Goal: Use online tool/utility: Utilize a website feature to perform a specific function

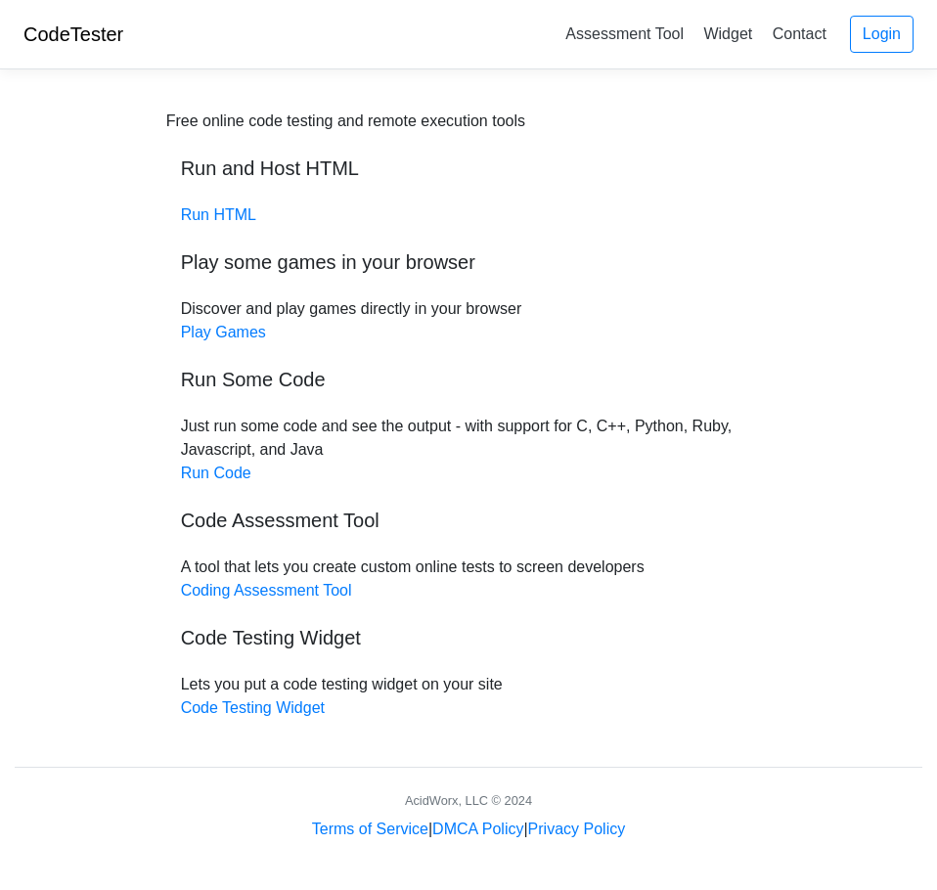
click at [223, 483] on div "Free online code testing and remote execution tools Run and Host HTML Run HTML …" at bounding box center [468, 415] width 605 height 610
click at [226, 466] on link "Run Code" at bounding box center [216, 473] width 70 height 17
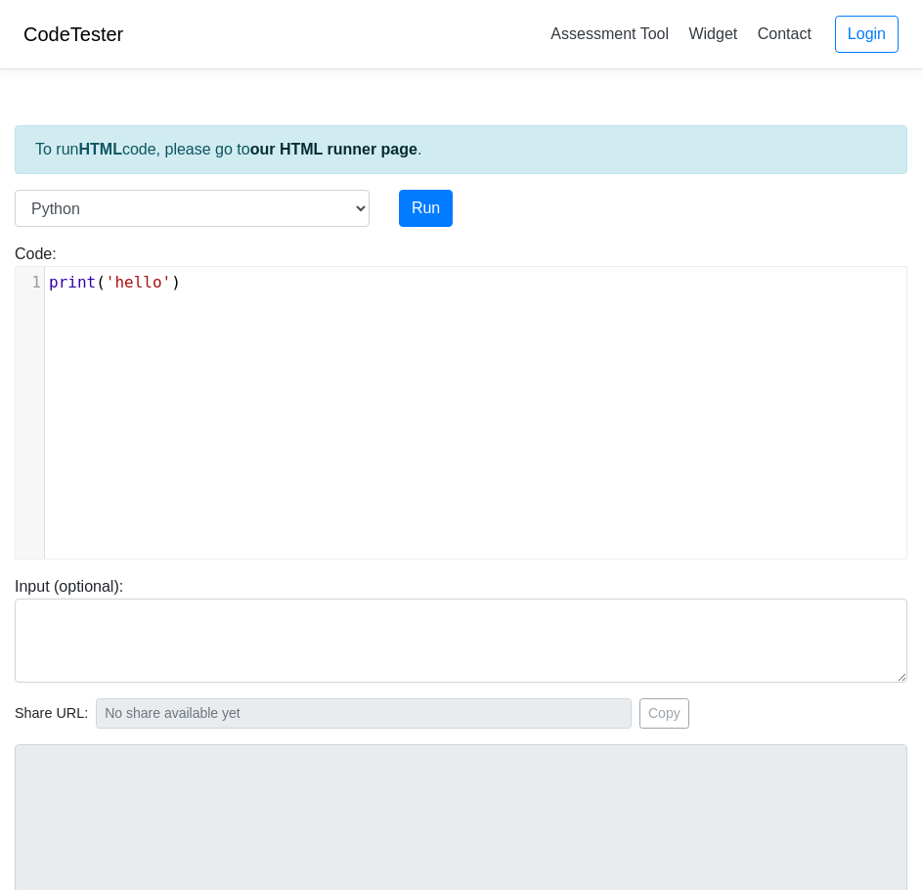
click at [276, 318] on div "xxxxxxxxxx 1 print ( 'hello' )" at bounding box center [476, 427] width 920 height 321
type textarea "print('hello')"
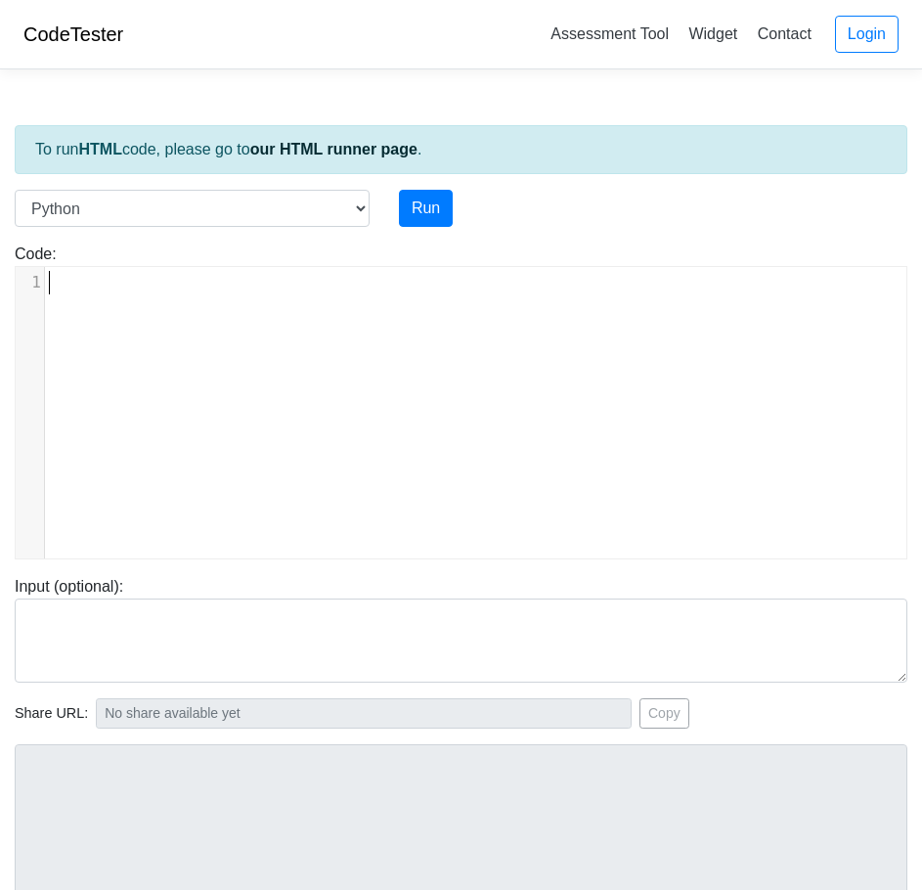
click at [156, 345] on div "​ x 1 ​" at bounding box center [476, 427] width 920 height 321
type textarea "import random"
type textarea "def scramble_phrase(phrase):"
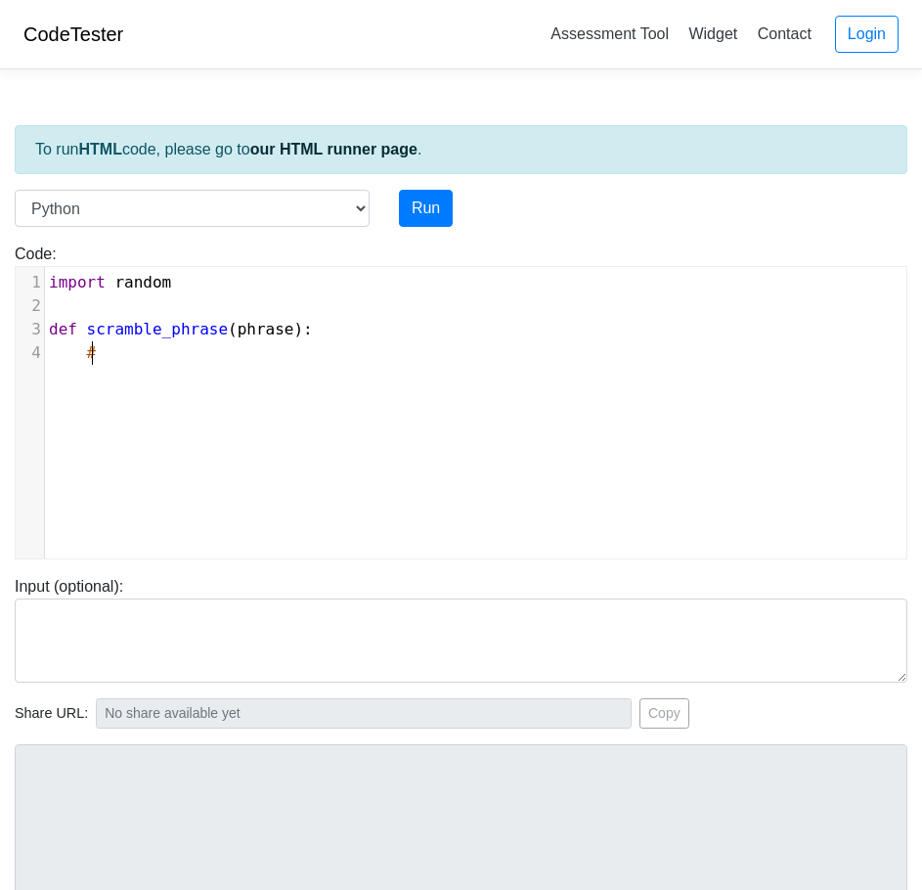
type textarea "#C"
type textarea "Convert the phrase into a litst"
type textarea "list of characters"
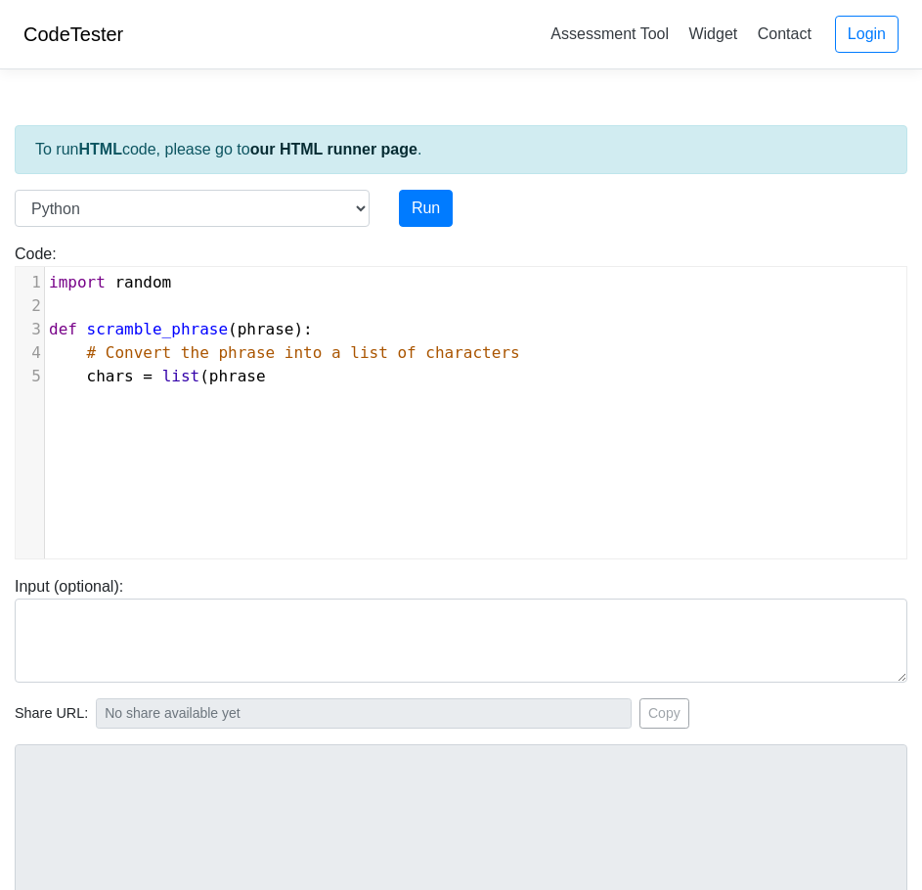
type textarea "chars = list(phrase)"
type textarea "# Shuffle the st"
type textarea "list in plce"
type textarea "ac"
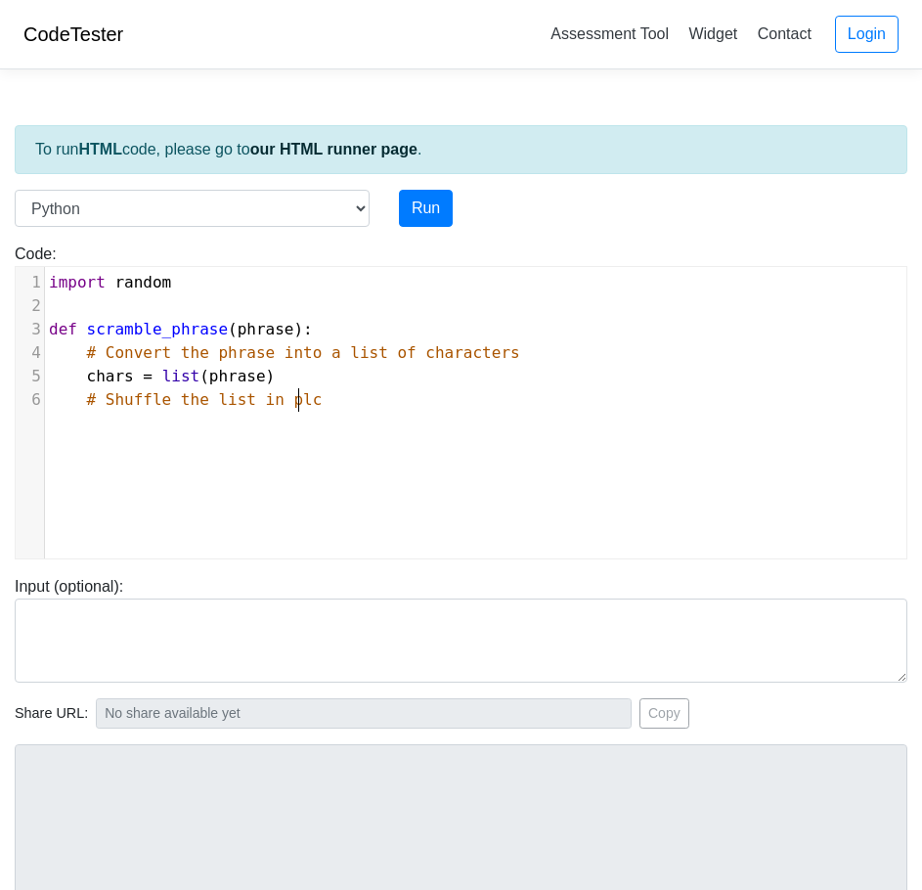
type textarea "ace"
type textarea "random.shuffle(chars)"
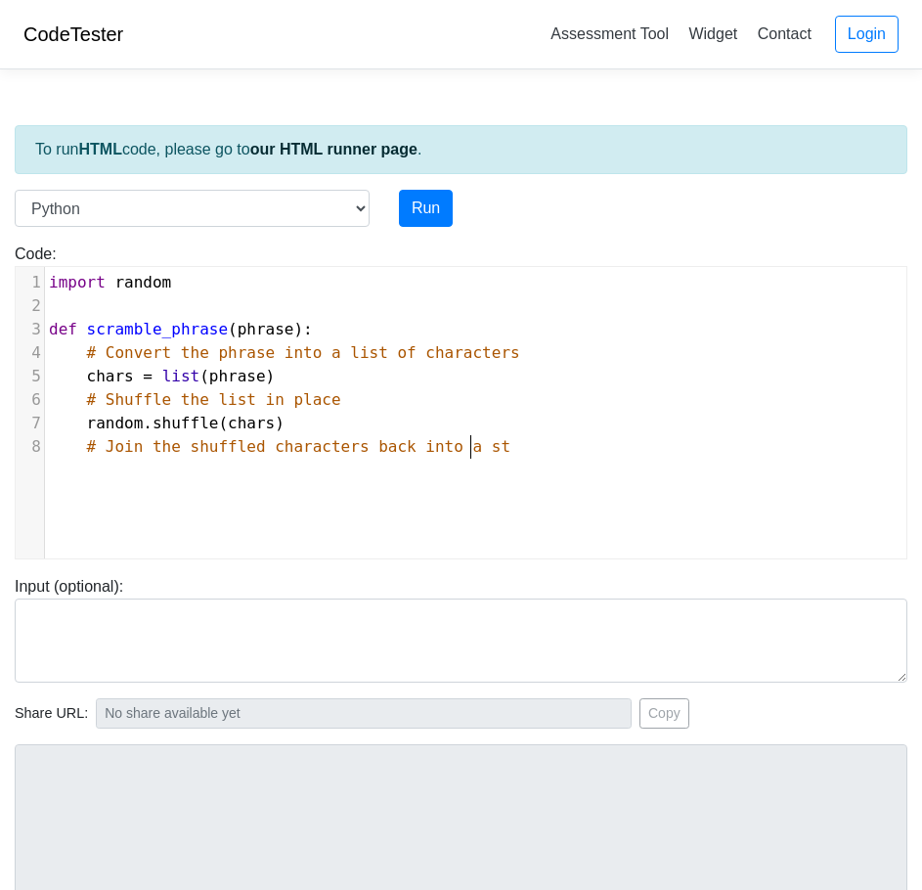
type textarea "# Join the shuffled characters back into a string"
type textarea "sc"
type textarea "ra"
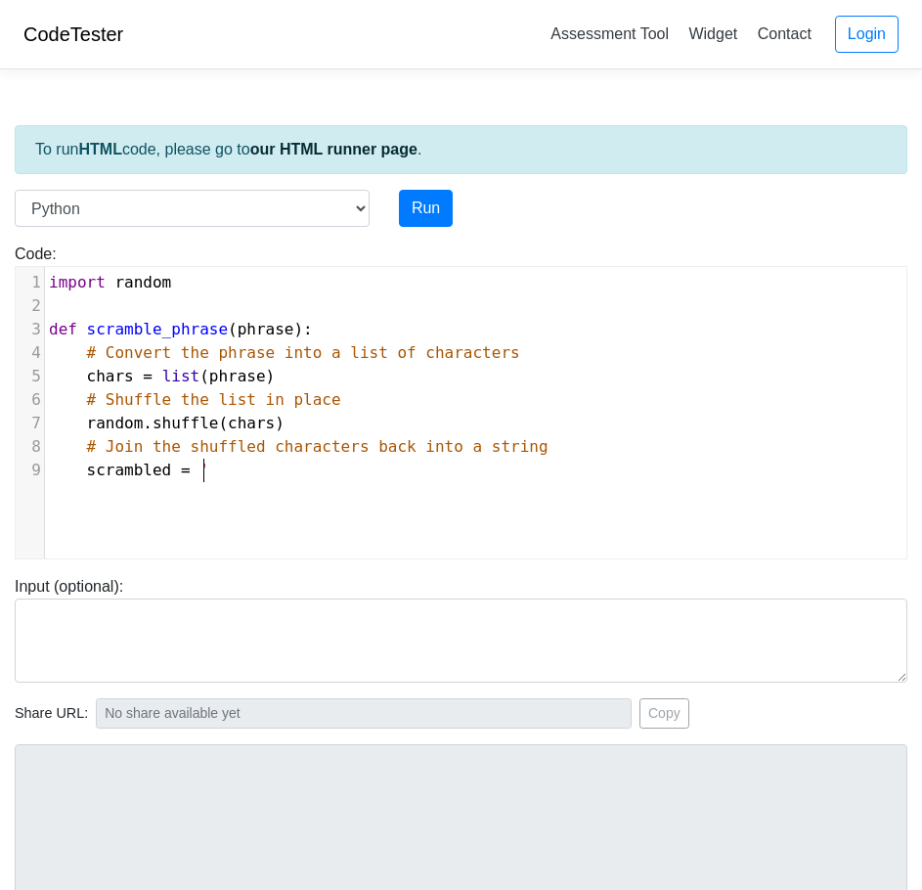
type textarea "crambled = ' '"
type textarea "'.join(chars)"
type textarea "return scrambled"
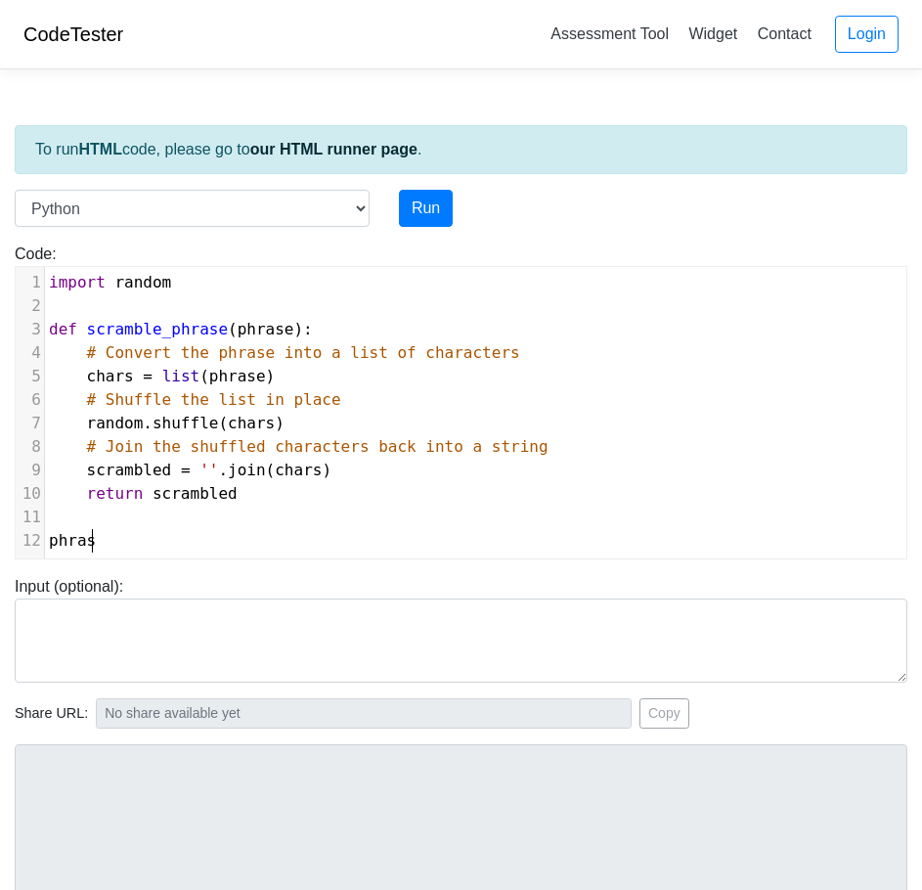
scroll to position [8, 50]
type textarea "phrase = "python""
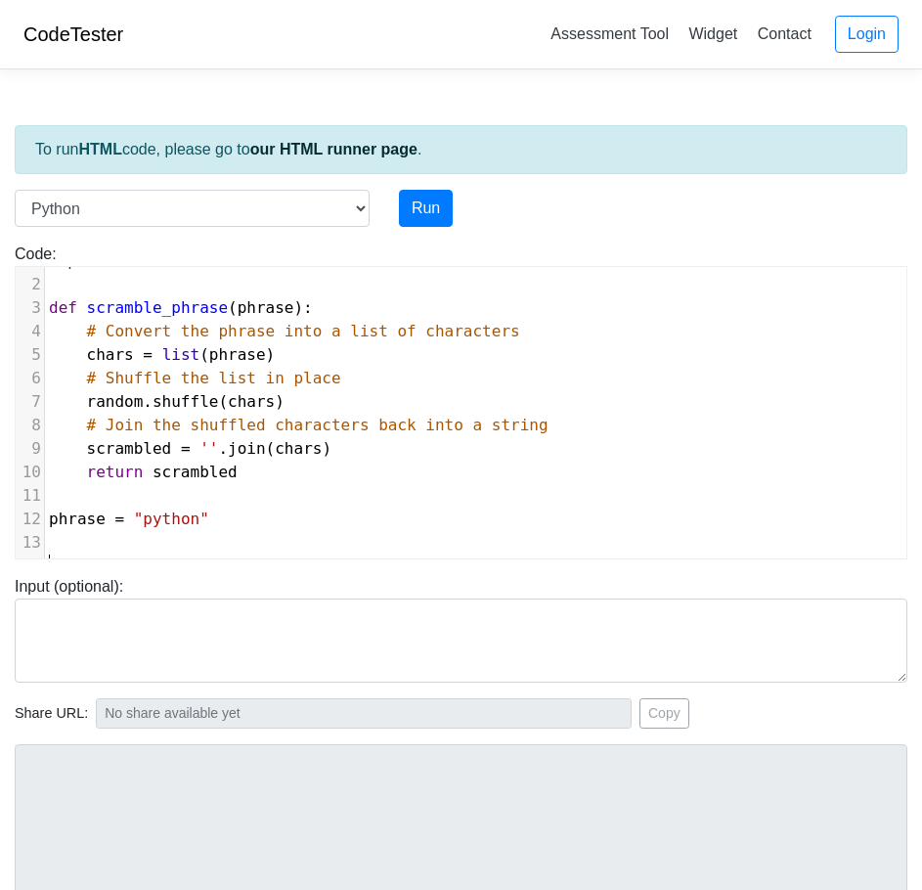
scroll to position [45, 0]
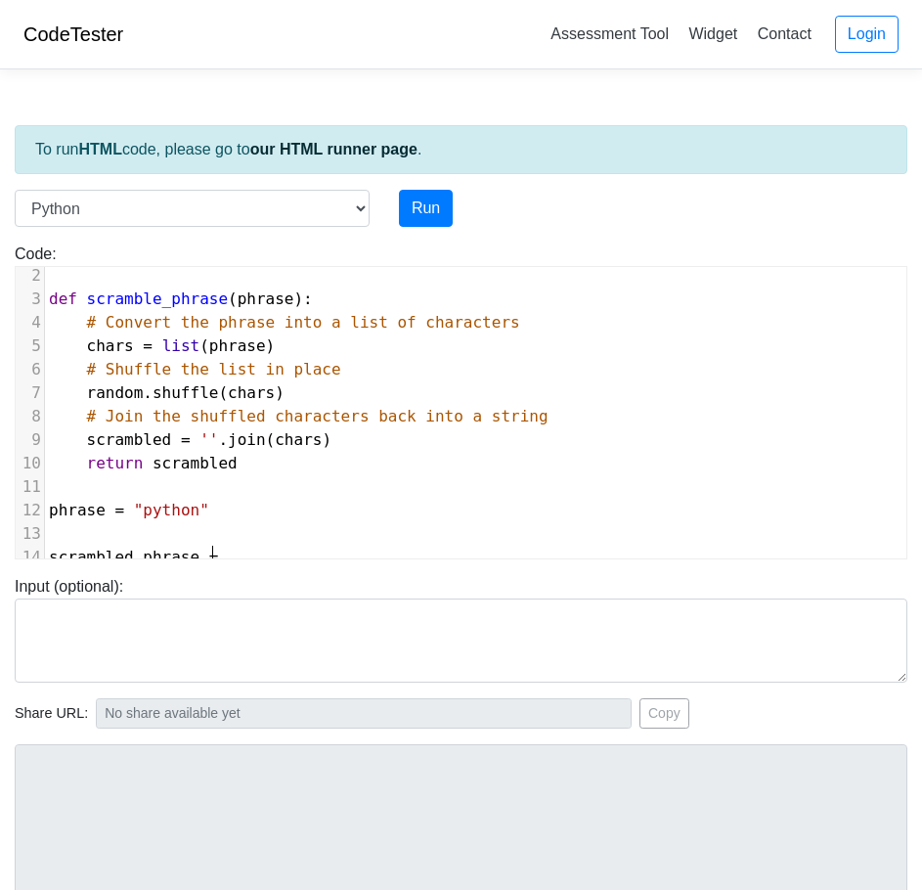
type textarea "scrambled_phrase = s"
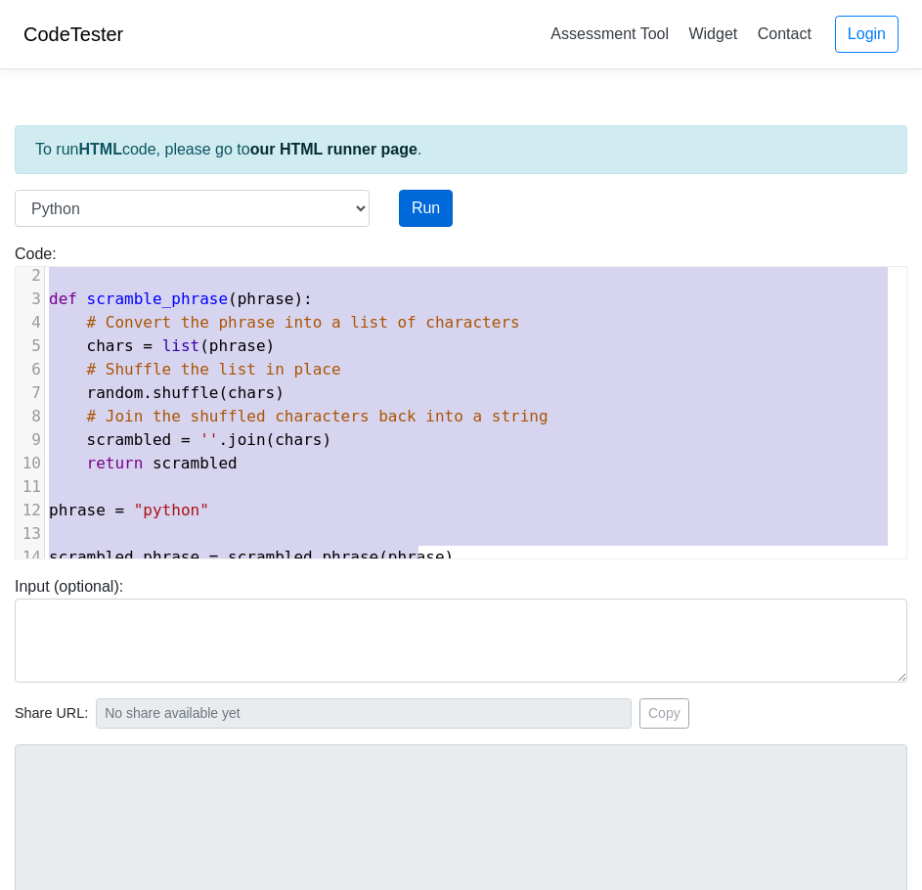
type textarea "import random def scramble_phrase(phrase): # Convert the phrase into a list of …"
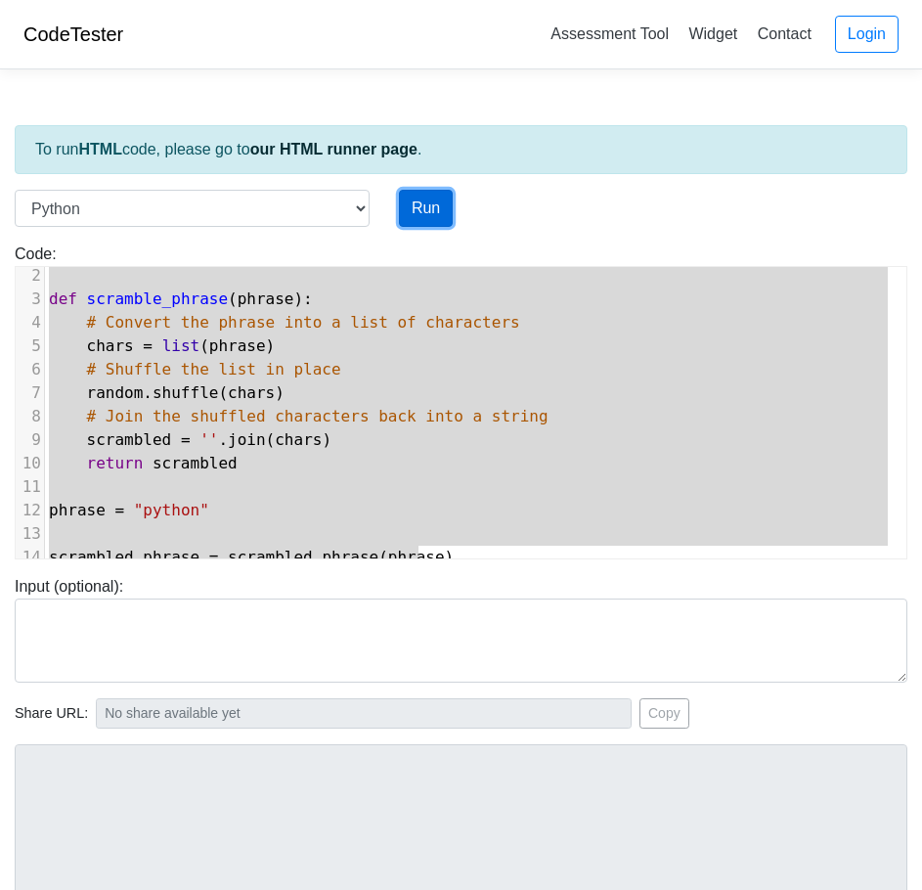
click at [427, 208] on button "Run" at bounding box center [426, 208] width 54 height 37
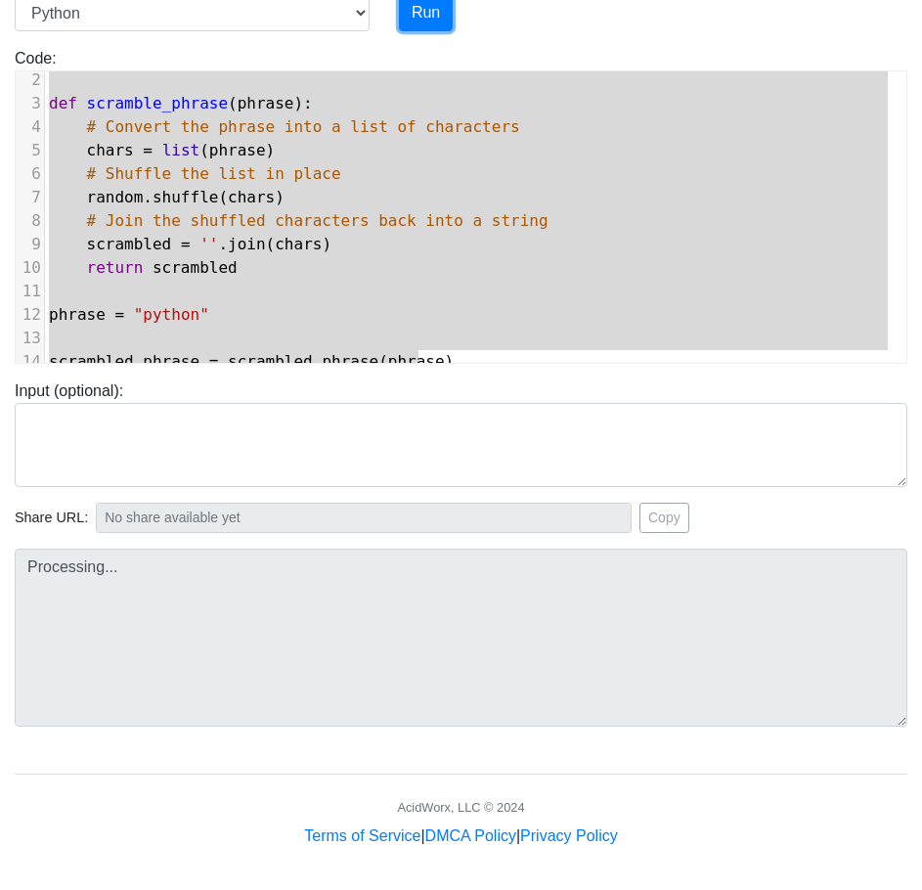
scroll to position [200, 0]
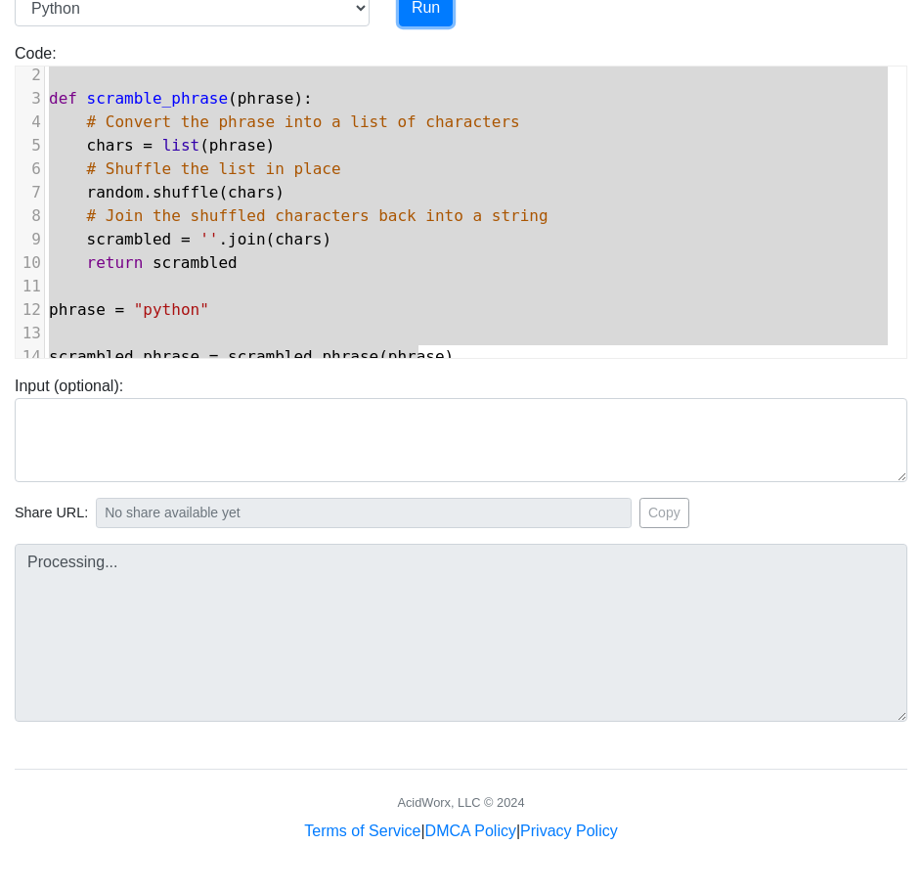
type input "[URL][DOMAIN_NAME]"
type textarea "Submission status: Runtime Error (NZEC) Stderr: Traceback (most recent call las…"
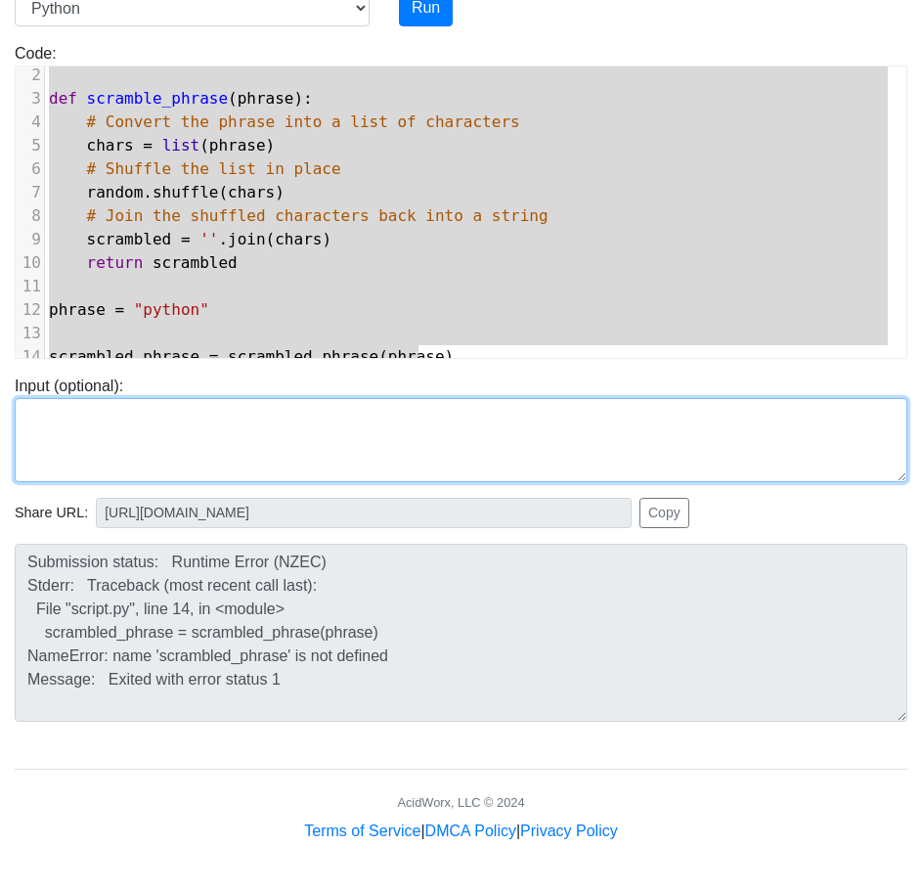
click at [525, 426] on textarea at bounding box center [461, 440] width 893 height 84
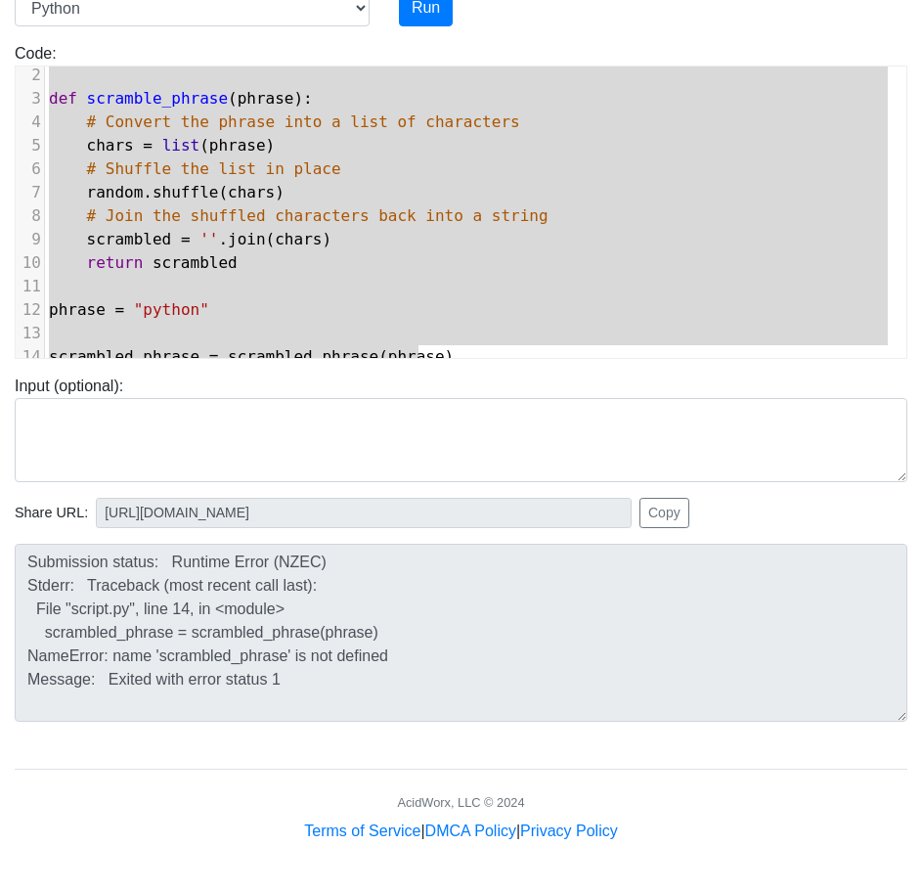
click at [522, 391] on div "Input (optional):" at bounding box center [461, 429] width 922 height 108
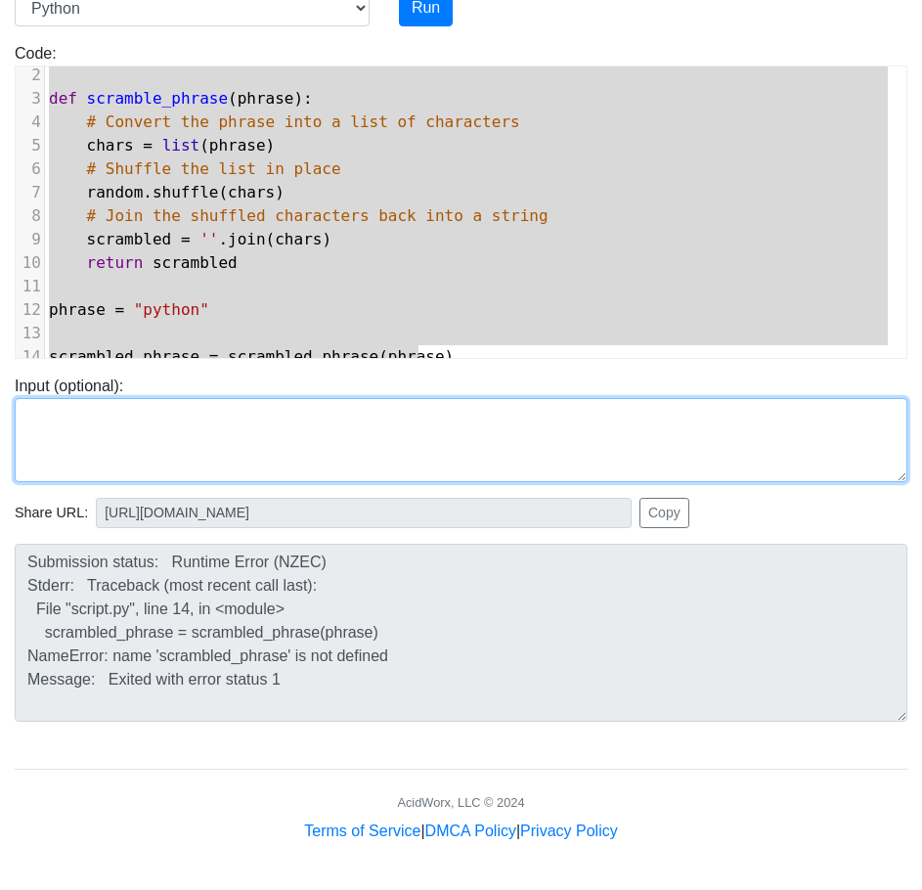
click at [525, 400] on textarea at bounding box center [461, 440] width 893 height 84
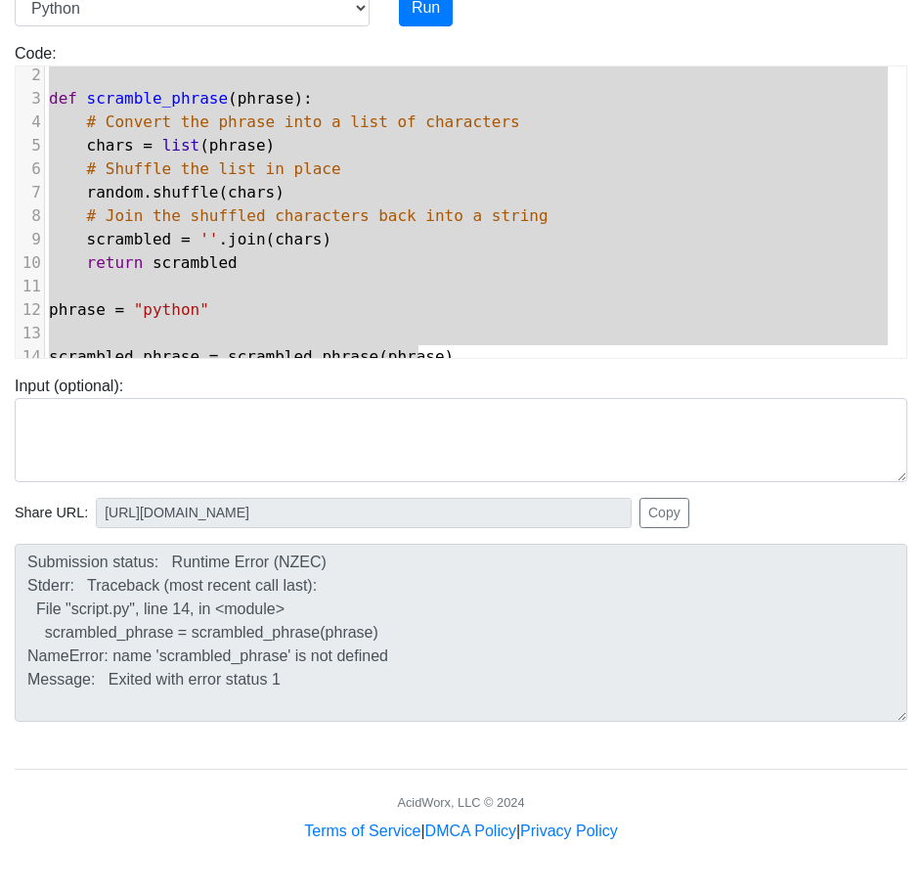
click at [516, 366] on div "Input (optional):" at bounding box center [461, 420] width 922 height 123
click at [316, 378] on div "Input (optional):" at bounding box center [461, 429] width 922 height 108
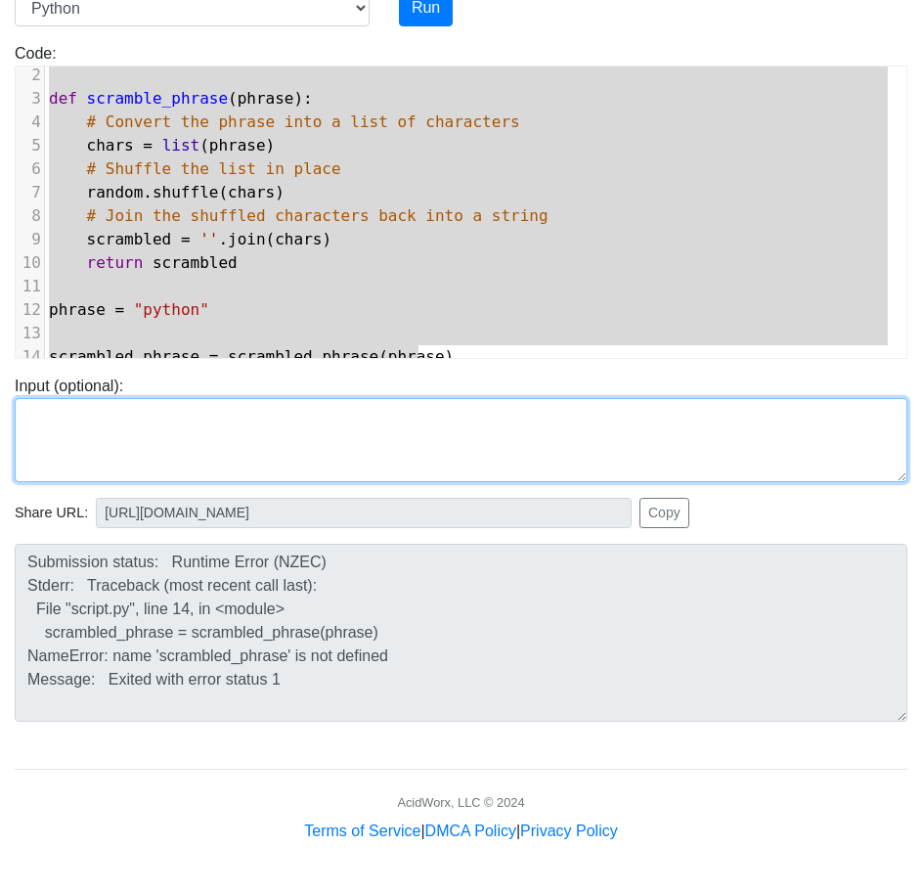
click at [280, 403] on textarea at bounding box center [461, 440] width 893 height 84
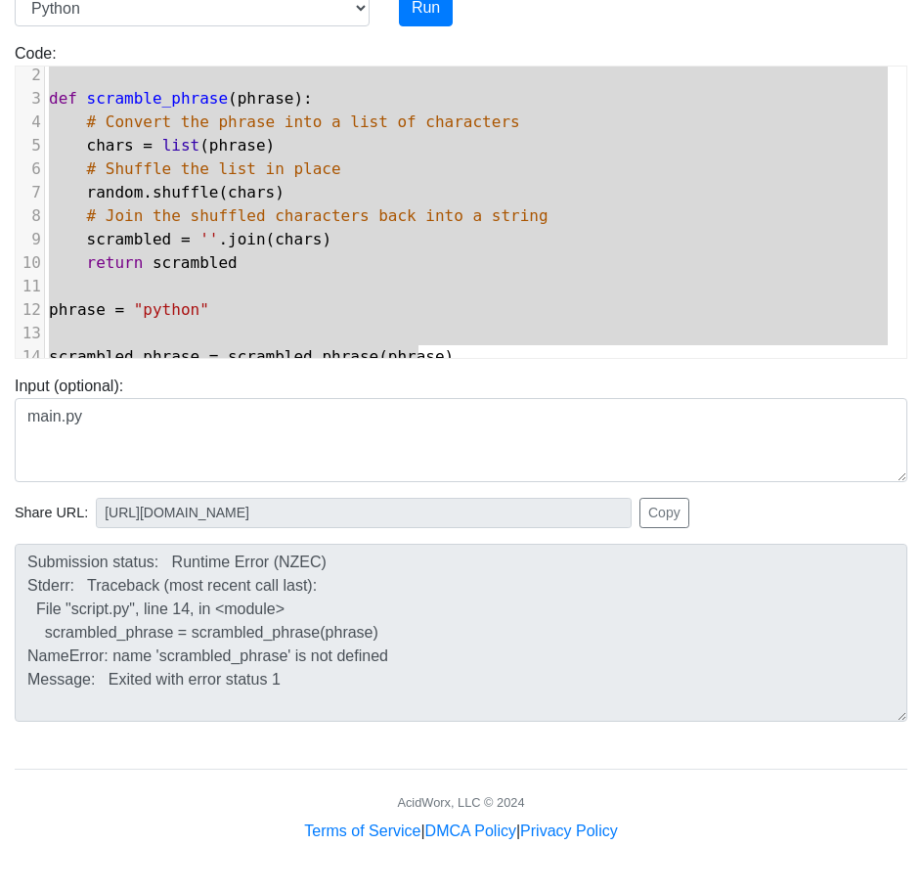
click at [477, 491] on div "Share URL: [URL][DOMAIN_NAME] Copy" at bounding box center [461, 505] width 922 height 46
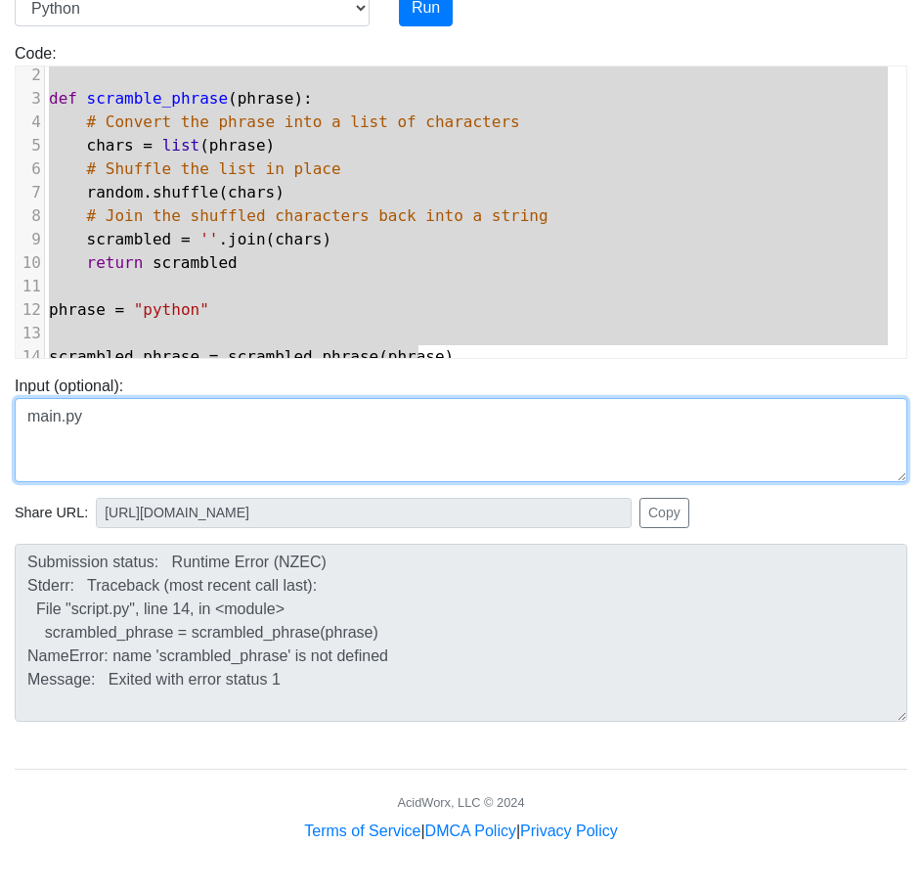
click at [575, 403] on textarea "main.py" at bounding box center [461, 440] width 893 height 84
type textarea "main.py"
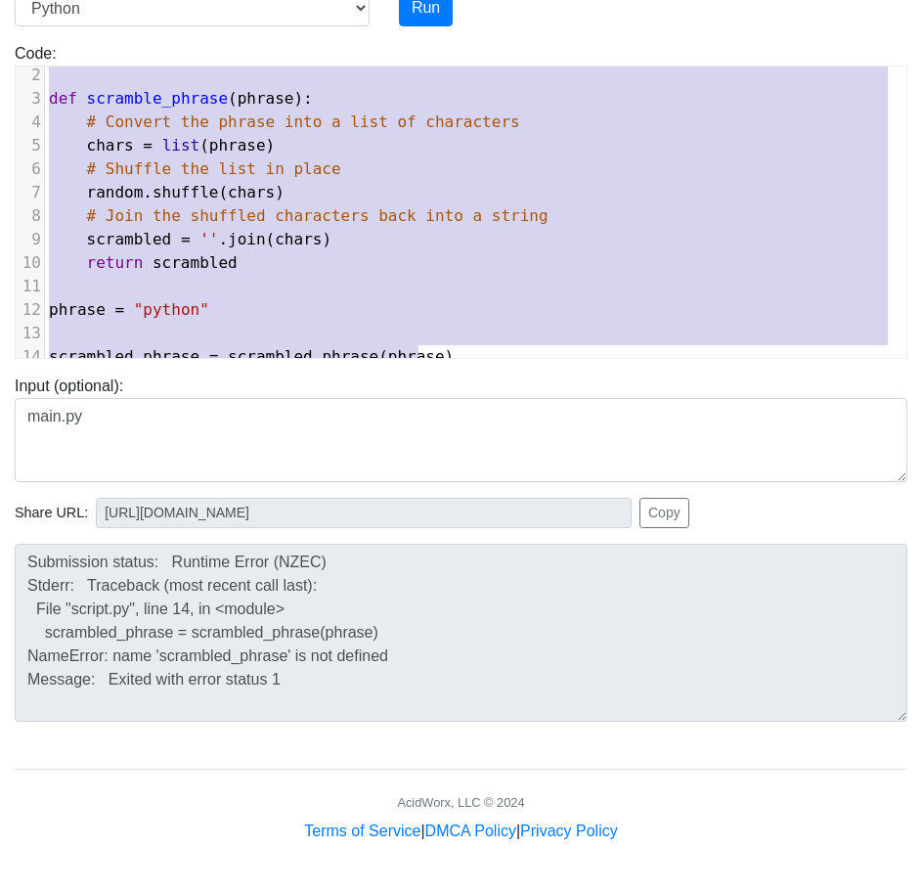
click at [503, 325] on pre "​" at bounding box center [476, 333] width 862 height 23
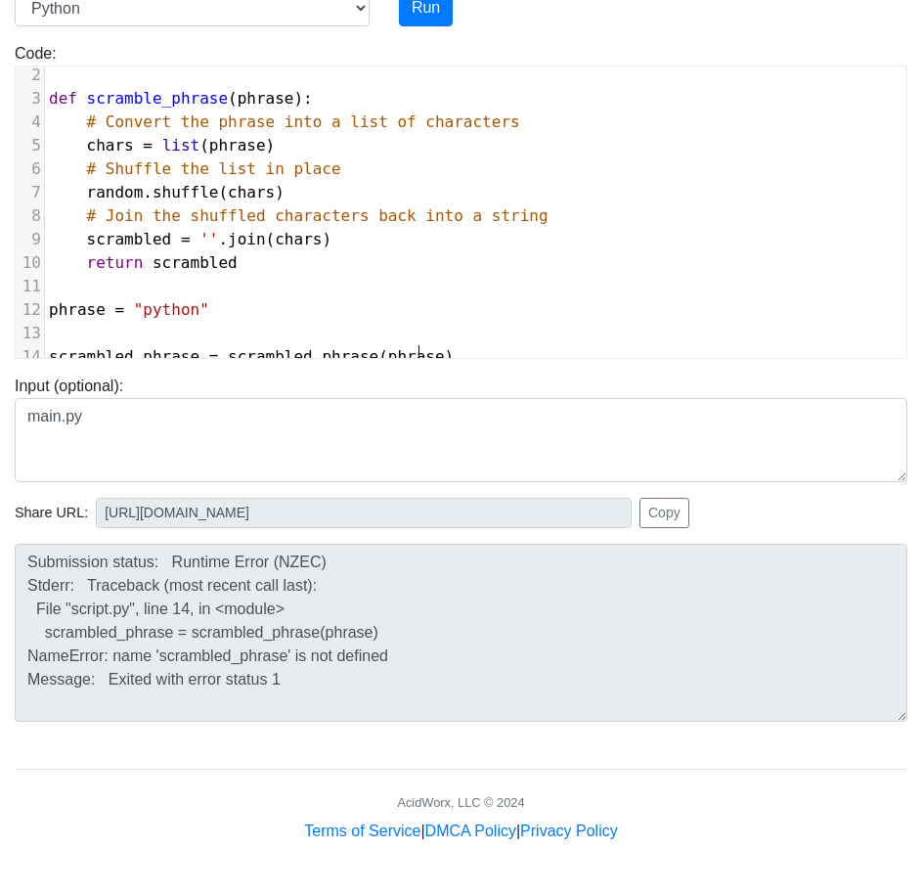
click at [509, 345] on pre "scrambled_phrase = scrambled_phrase ( phrase )" at bounding box center [476, 356] width 862 height 23
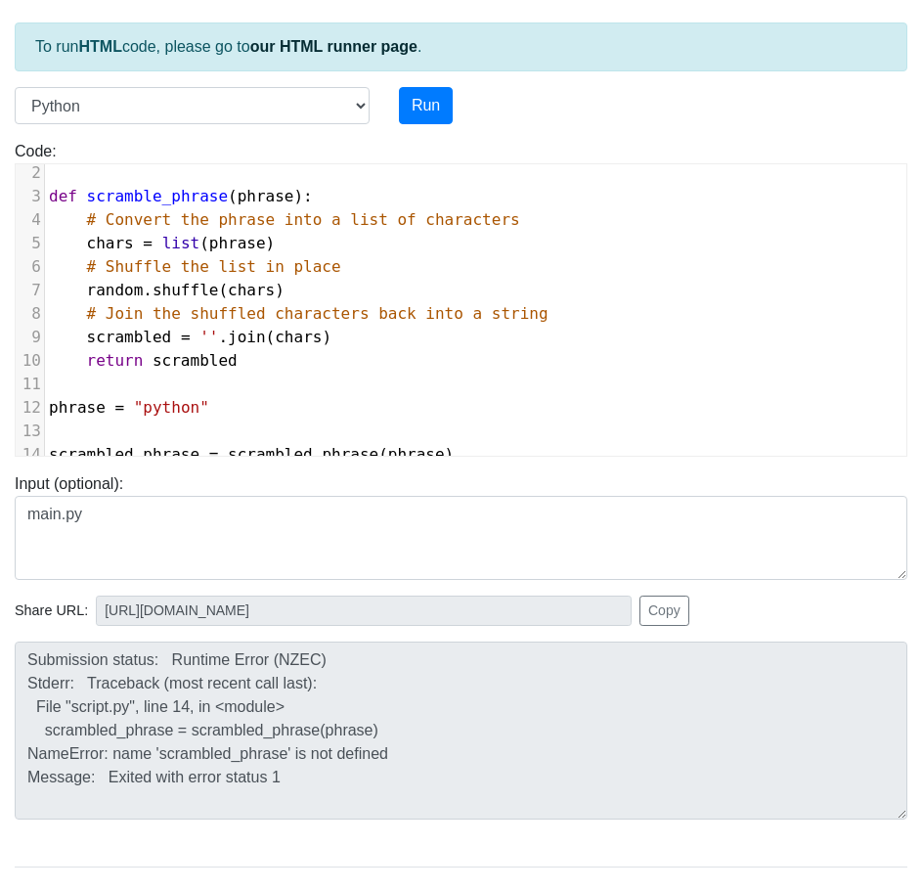
scroll to position [0, 0]
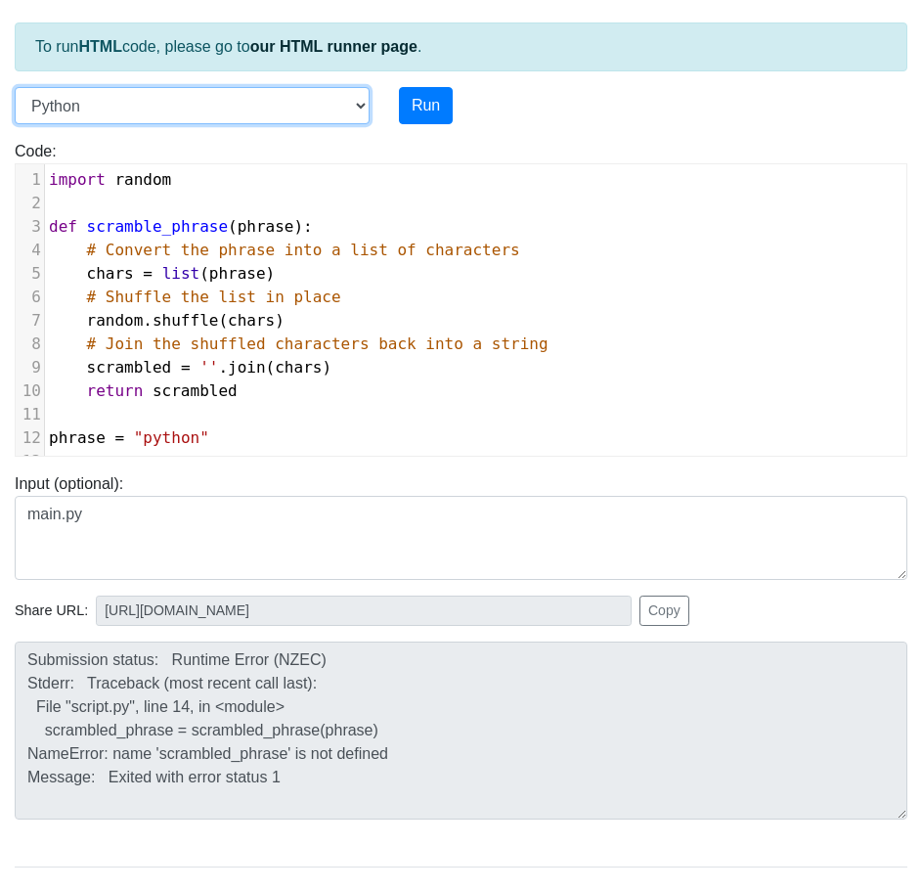
click at [328, 119] on select "C C++ Go Java Javascript Python Ruby" at bounding box center [192, 105] width 355 height 37
click at [15, 87] on select "C C++ Go Java Javascript Python Ruby" at bounding box center [192, 105] width 355 height 37
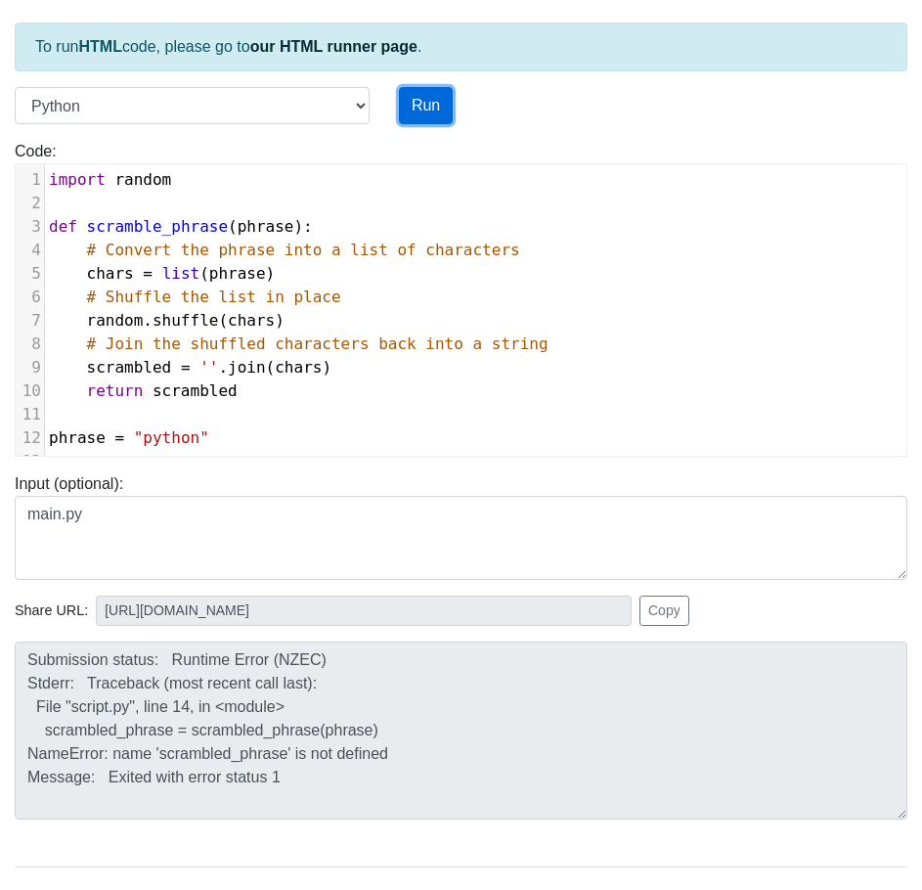
click at [420, 94] on button "Run" at bounding box center [426, 105] width 54 height 37
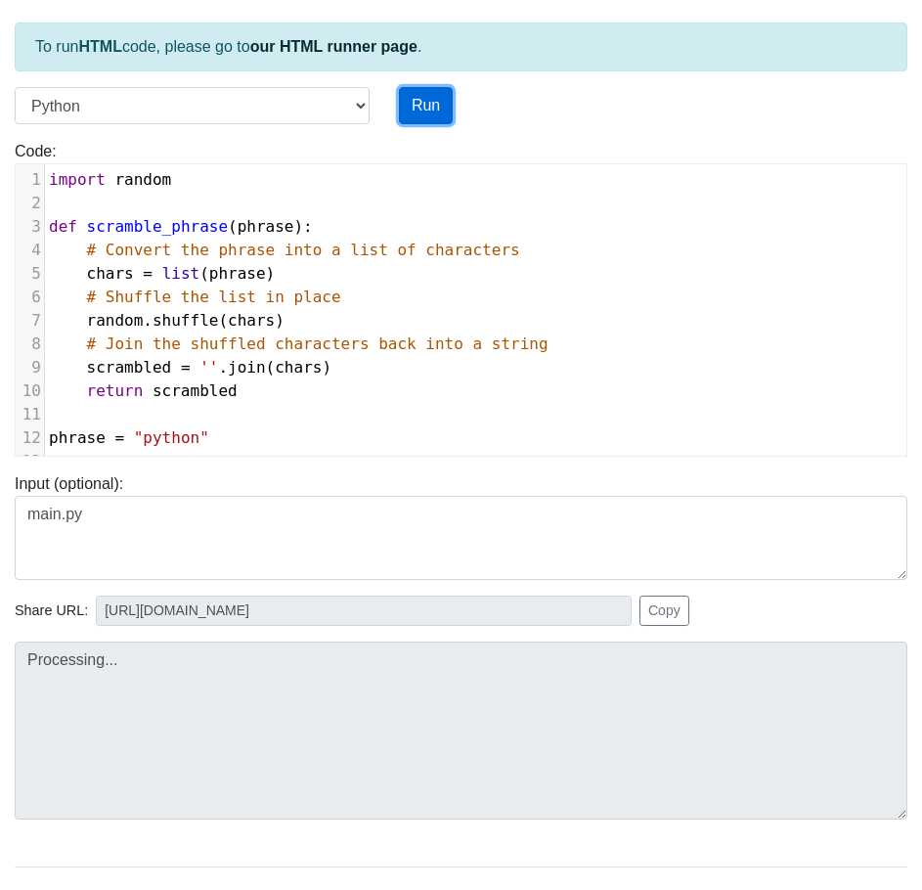
type input "https://codetester.io/runner?s=DdWM0Y20zo"
type textarea "Submission status: Runtime Error (NZEC) Stderr: Traceback (most recent call las…"
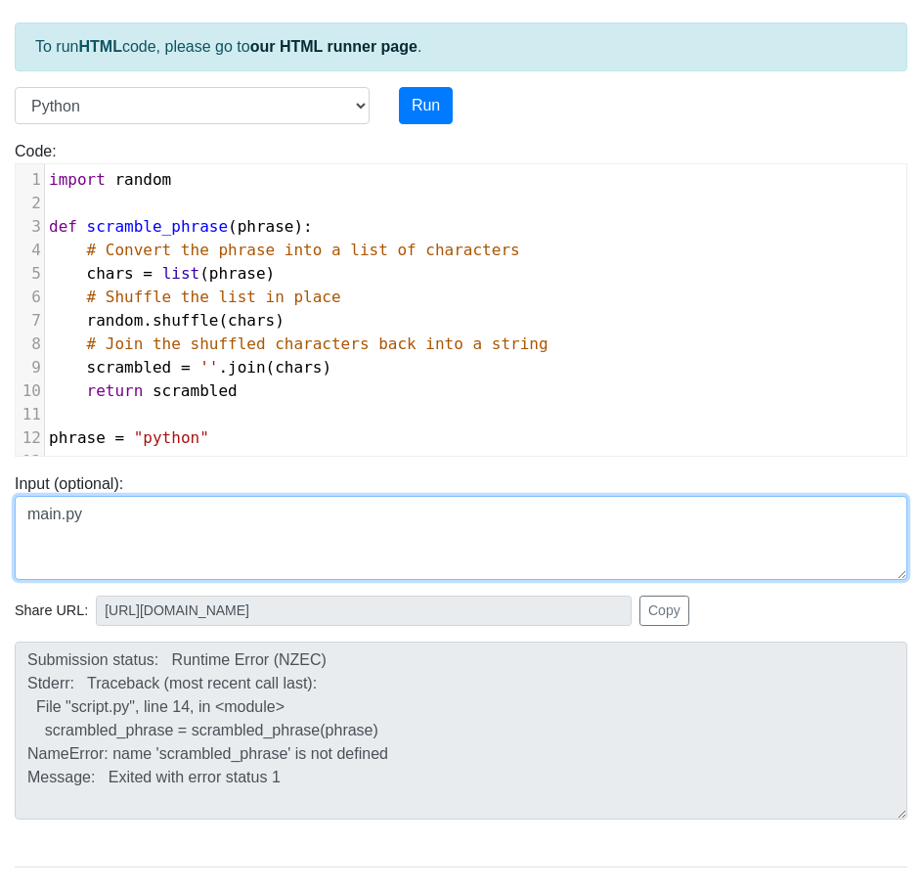
click at [147, 533] on textarea "main.py" at bounding box center [461, 538] width 893 height 84
paste textarea "import random def scramble_phrase(phrase): # Convert the phrase into a list of …"
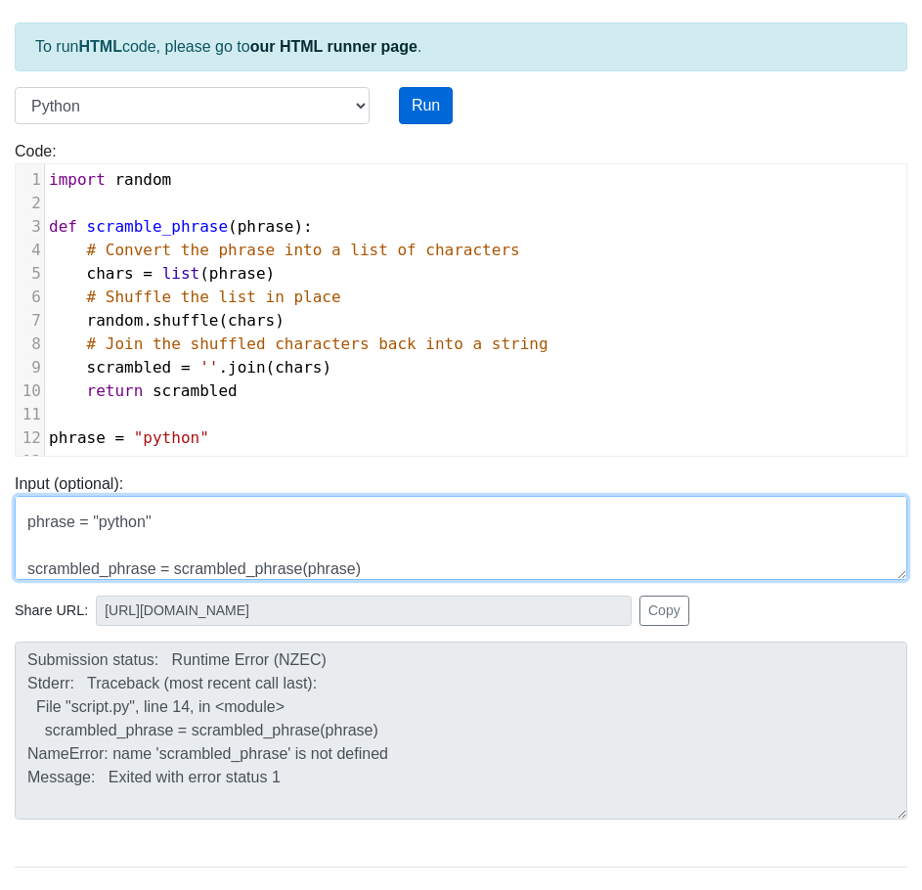
type textarea "import random def scramble_phrase(phrase): # Convert the phrase into a list of …"
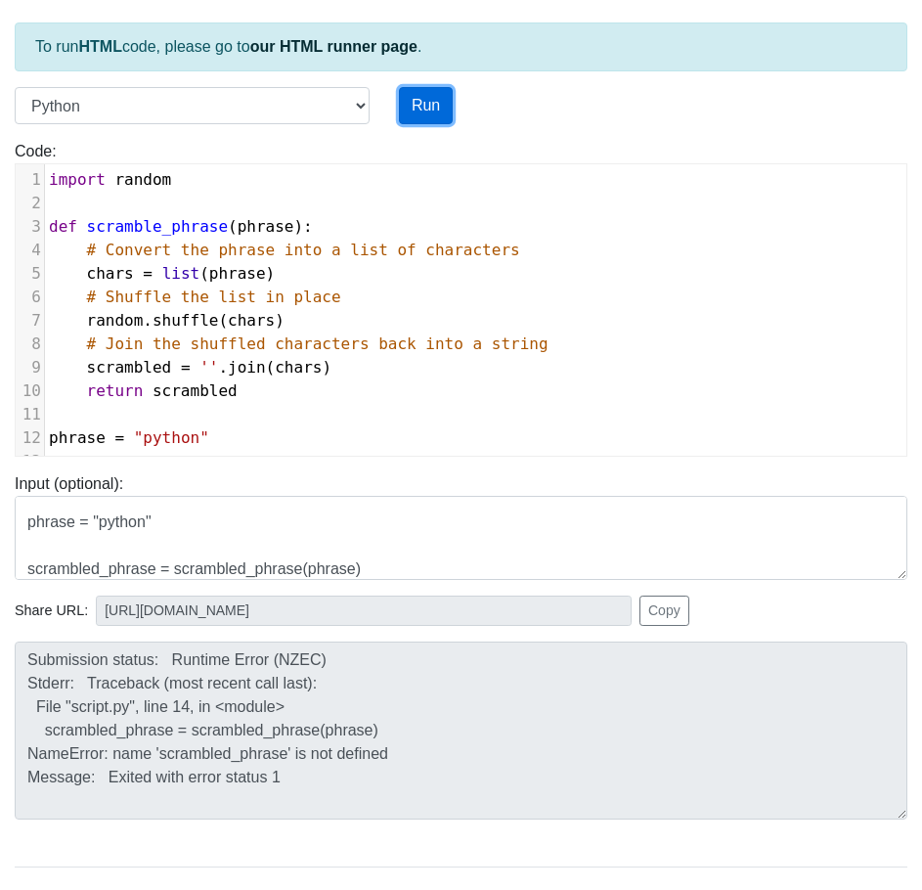
click at [419, 102] on button "Run" at bounding box center [426, 105] width 54 height 37
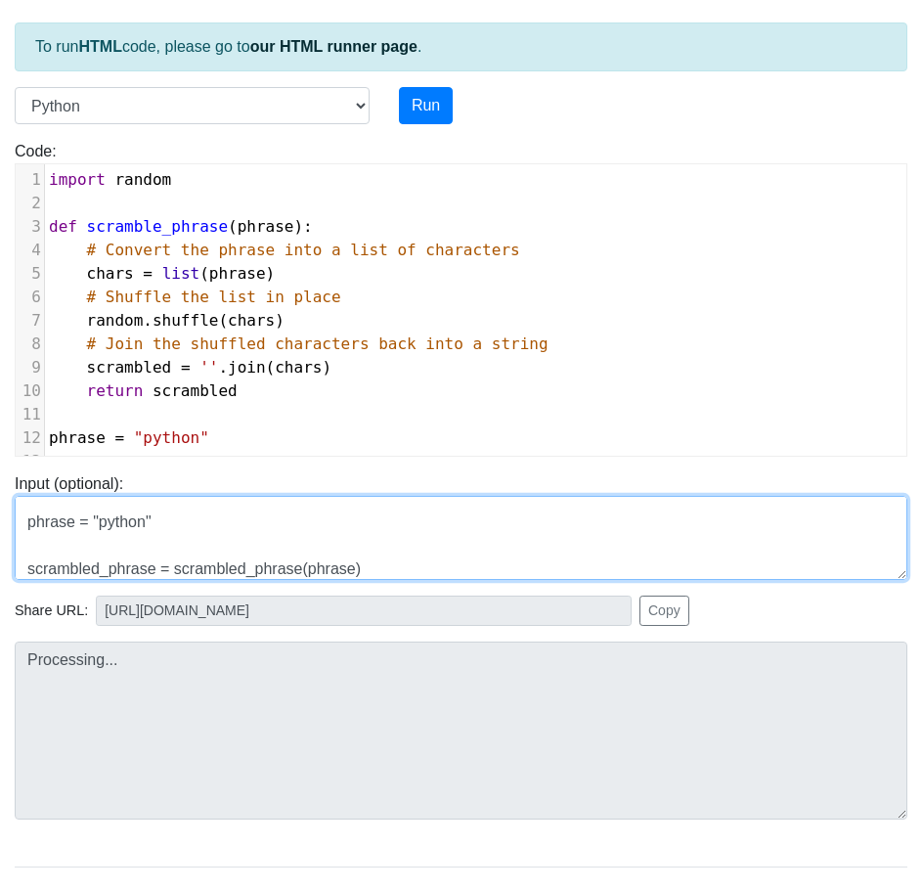
click at [317, 536] on textarea "import random def scramble_phrase(phrase): # Convert the phrase into a list of …" at bounding box center [461, 538] width 893 height 84
type input "https://codetester.io/runner?s=64zo8rEEWb"
type textarea "Submission status: Runtime Error (NZEC) Stderr: Traceback (most recent call las…"
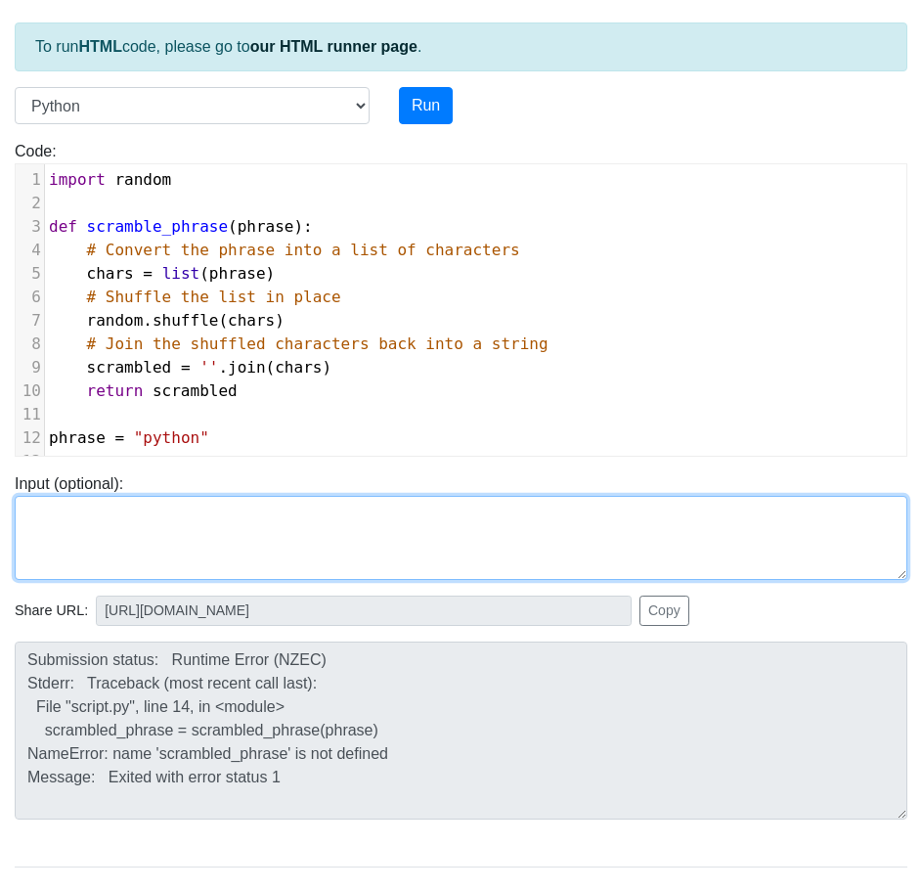
scroll to position [0, 0]
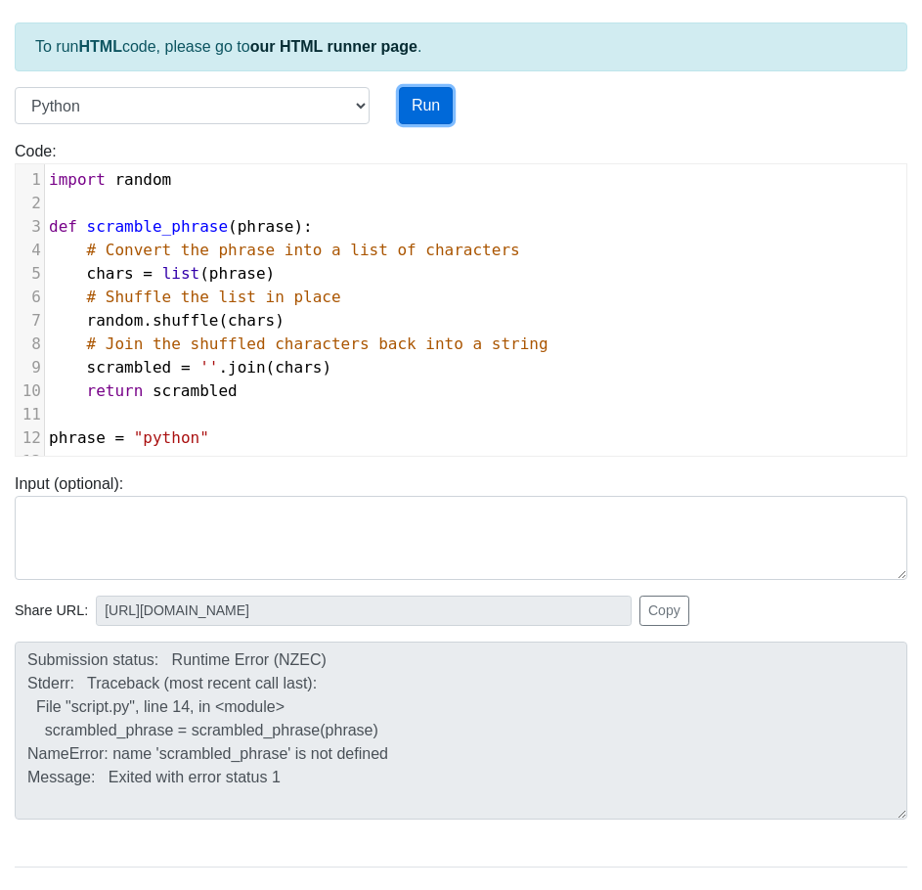
click at [401, 103] on button "Run" at bounding box center [426, 105] width 54 height 37
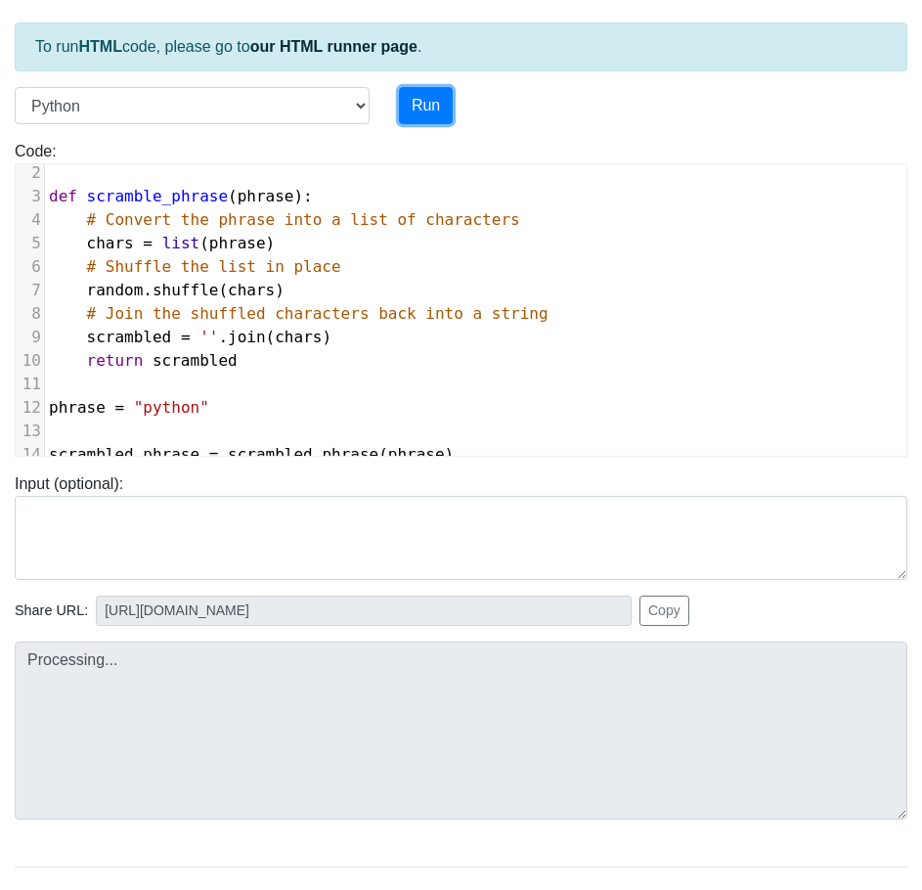
scroll to position [45, 0]
type input "https://codetester.io/runner?s=59zJdmZnlj"
type textarea "Submission status: Runtime Error (NZEC) Stderr: Traceback (most recent call las…"
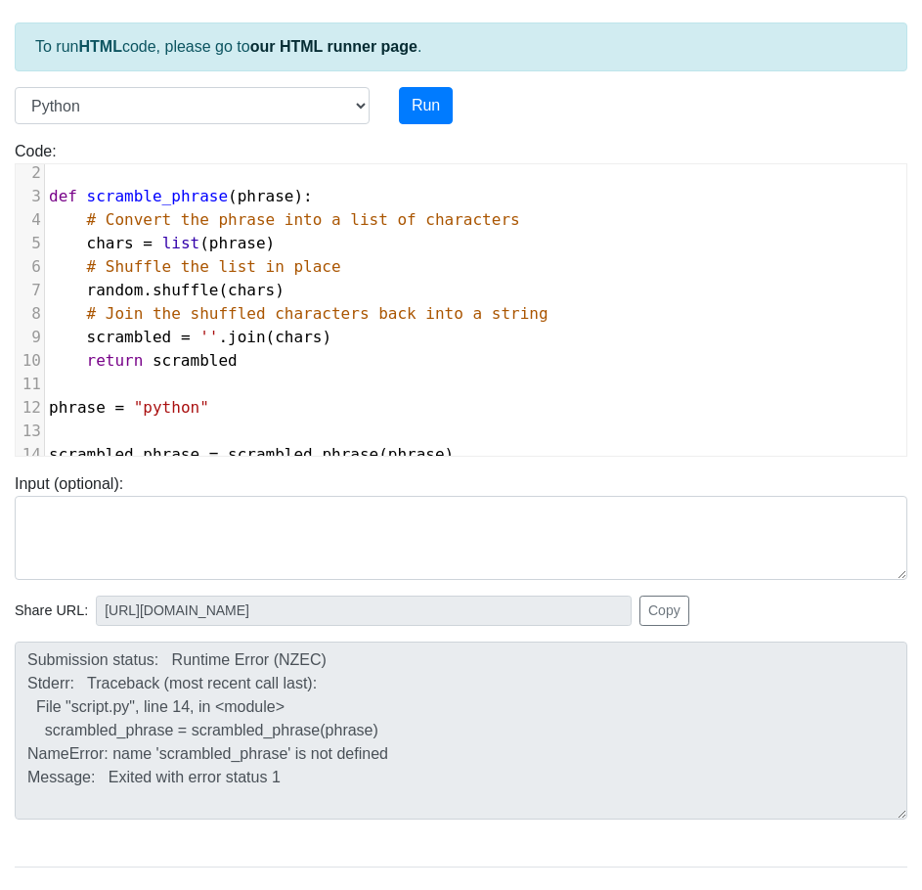
scroll to position [8, 0]
